Goal: Task Accomplishment & Management: Complete application form

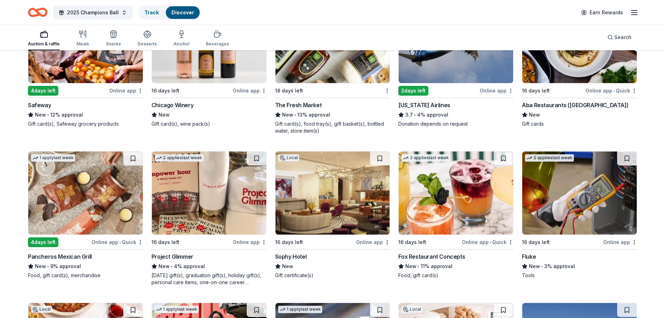
scroll to position [3145, 0]
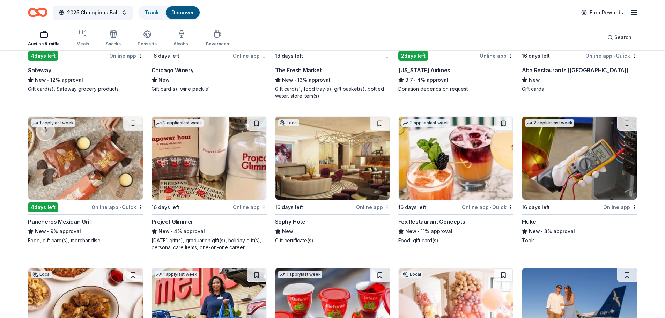
click at [438, 171] on img at bounding box center [456, 158] width 115 height 83
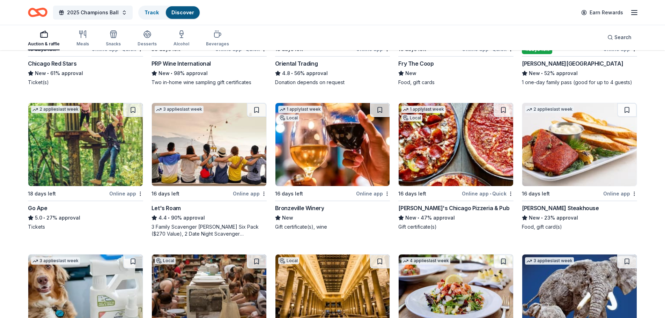
scroll to position [175, 0]
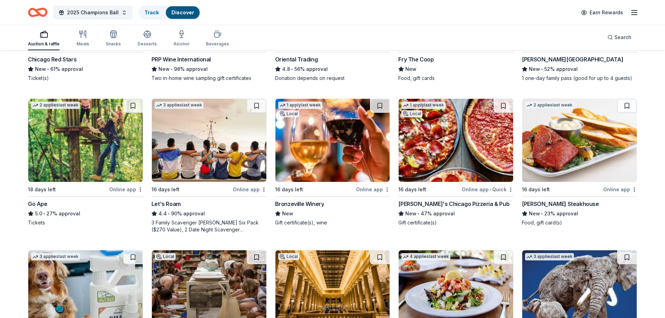
click at [455, 150] on img at bounding box center [456, 140] width 115 height 83
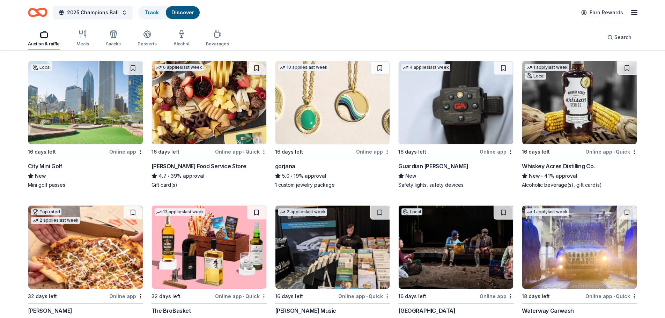
scroll to position [1257, 0]
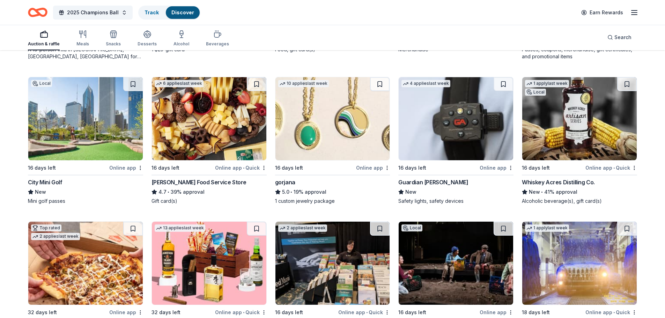
click at [77, 121] on img at bounding box center [85, 118] width 115 height 83
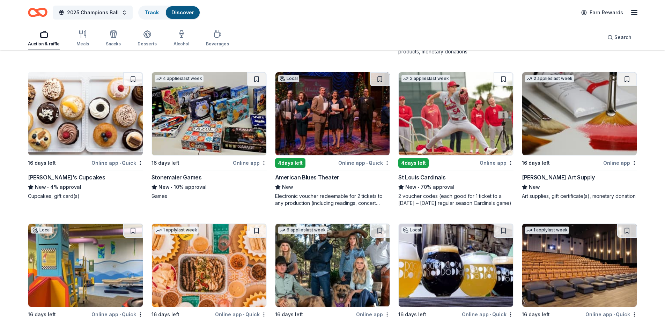
scroll to position [1955, 0]
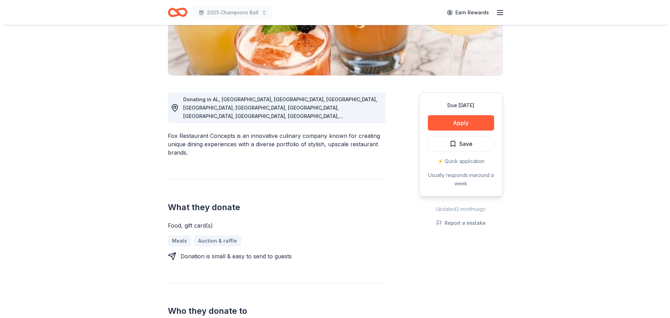
scroll to position [140, 0]
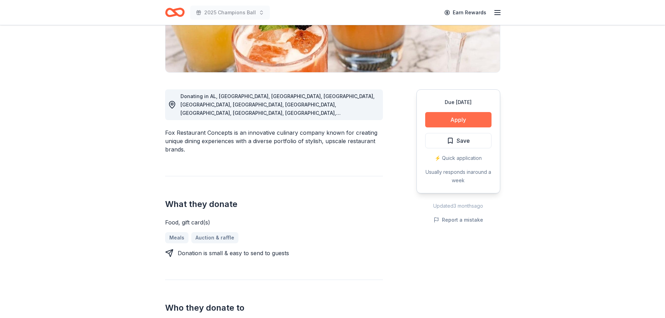
click at [470, 117] on button "Apply" at bounding box center [458, 119] width 66 height 15
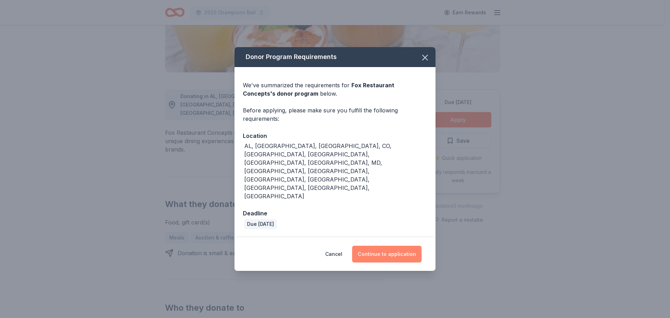
click at [411, 246] on button "Continue to application" at bounding box center [386, 254] width 69 height 17
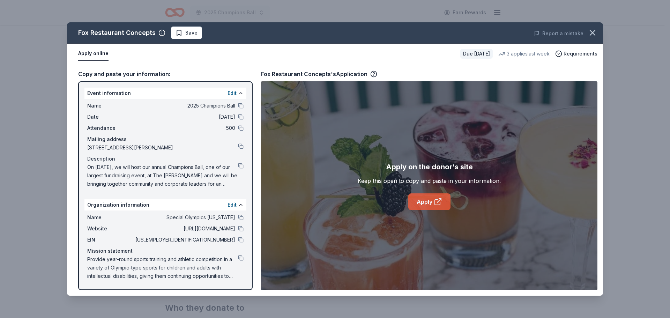
click at [419, 204] on link "Apply" at bounding box center [429, 201] width 42 height 17
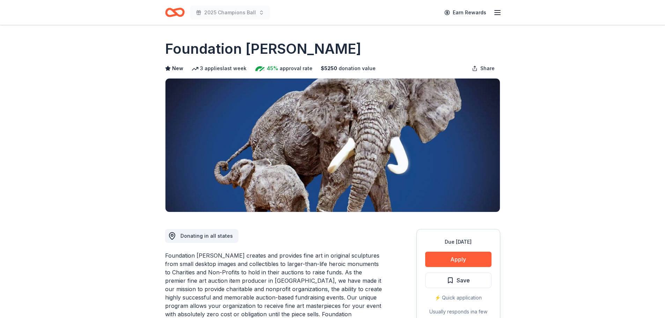
click at [168, 16] on icon "Home" at bounding box center [171, 12] width 11 height 7
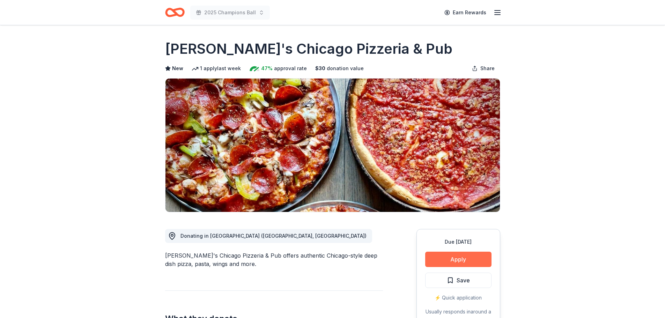
click at [457, 260] on button "Apply" at bounding box center [458, 259] width 66 height 15
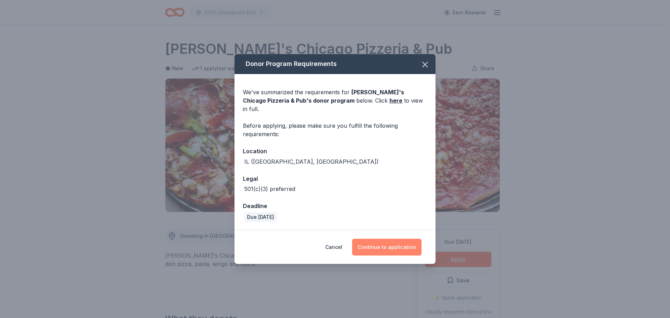
click at [382, 246] on button "Continue to application" at bounding box center [386, 247] width 69 height 17
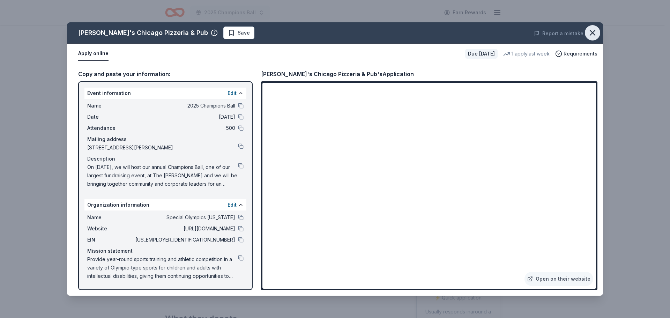
click at [591, 36] on icon "button" at bounding box center [593, 33] width 10 height 10
